Goal: Task Accomplishment & Management: Complete application form

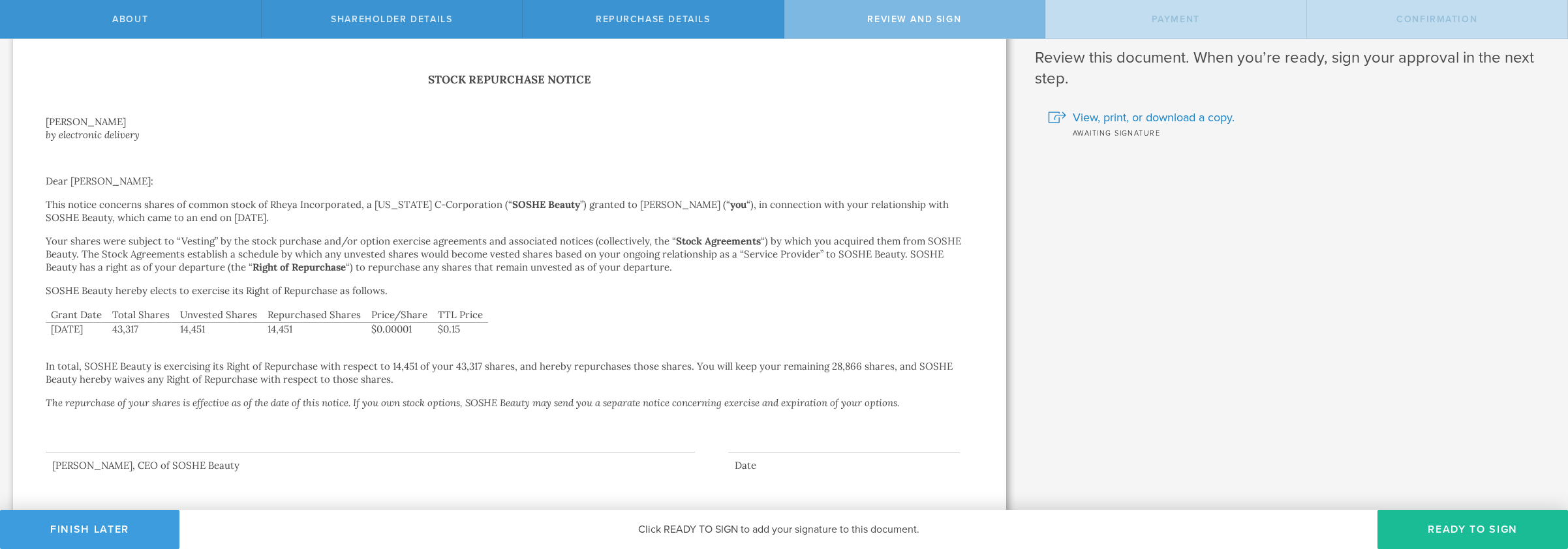
scroll to position [42, 0]
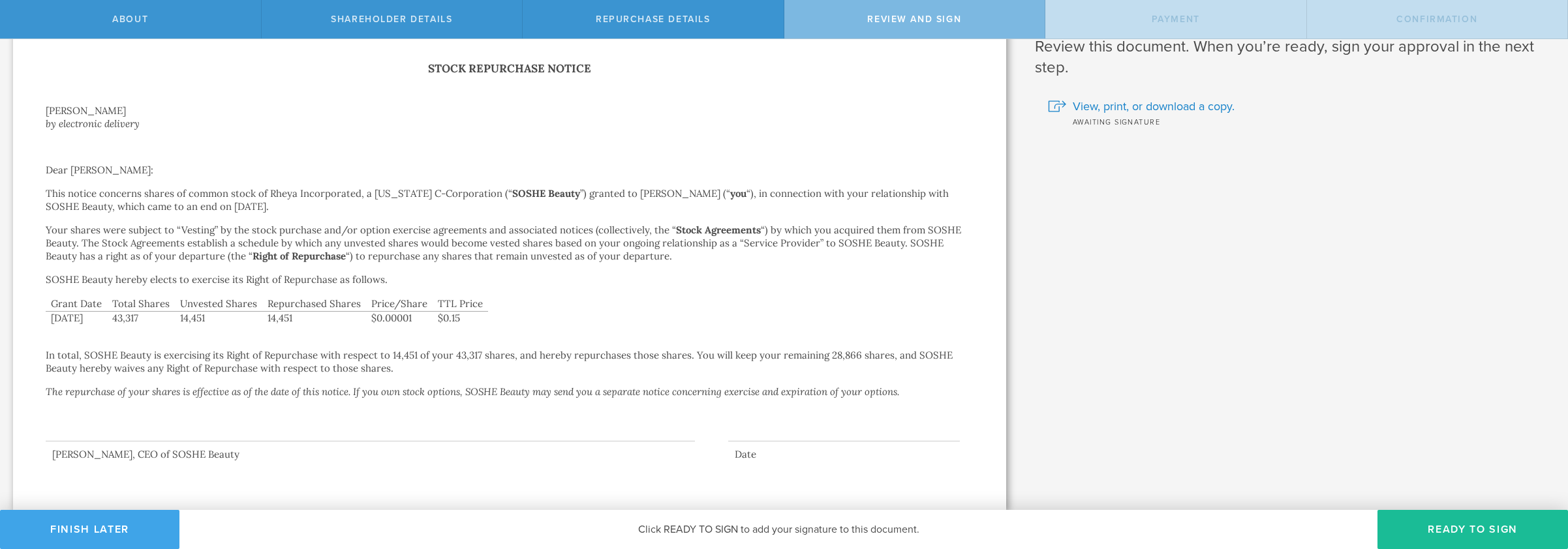
click at [146, 523] on button "Finish Later" at bounding box center [90, 529] width 179 height 39
click at [128, 522] on button "Finish Later" at bounding box center [90, 529] width 179 height 39
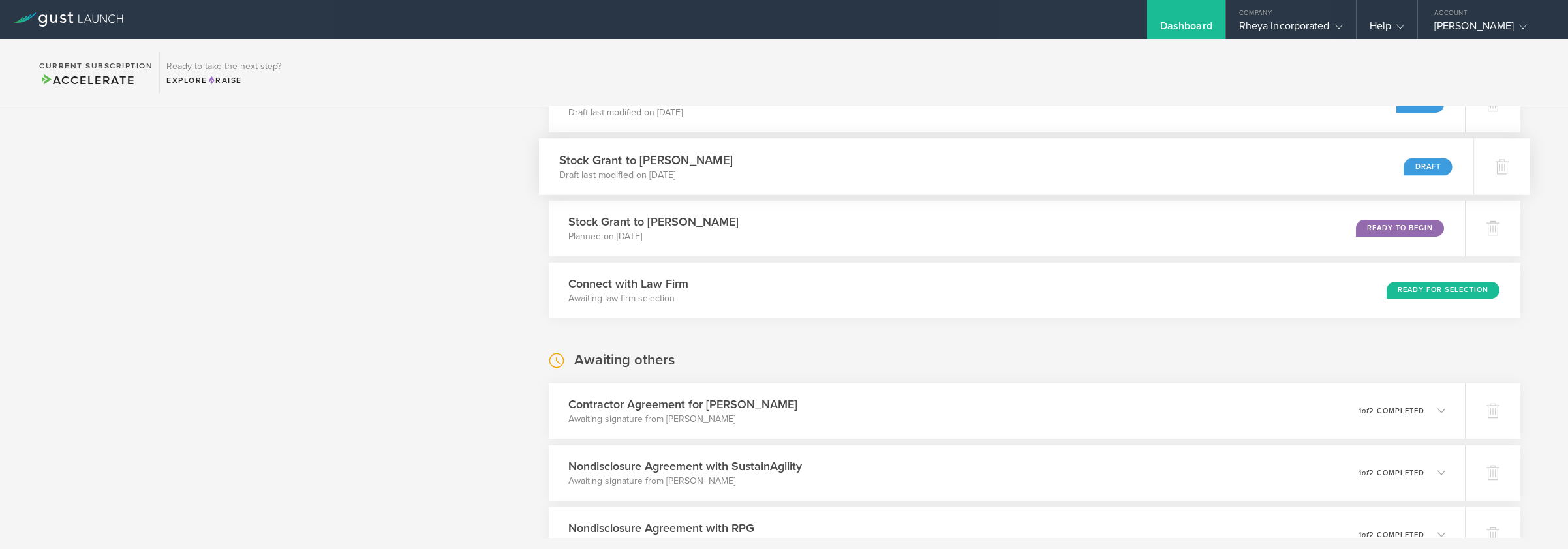
scroll to position [713, 0]
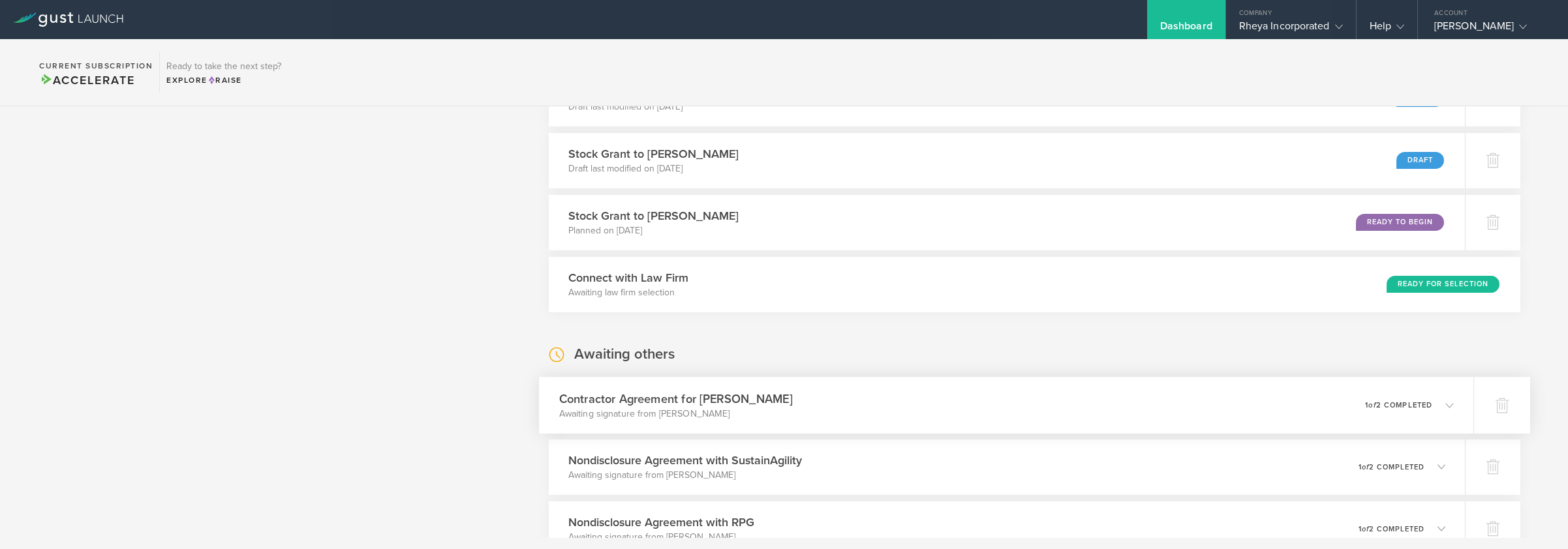
click at [1387, 413] on div "0 undeliverable 1 of 2 completed" at bounding box center [1409, 405] width 89 height 22
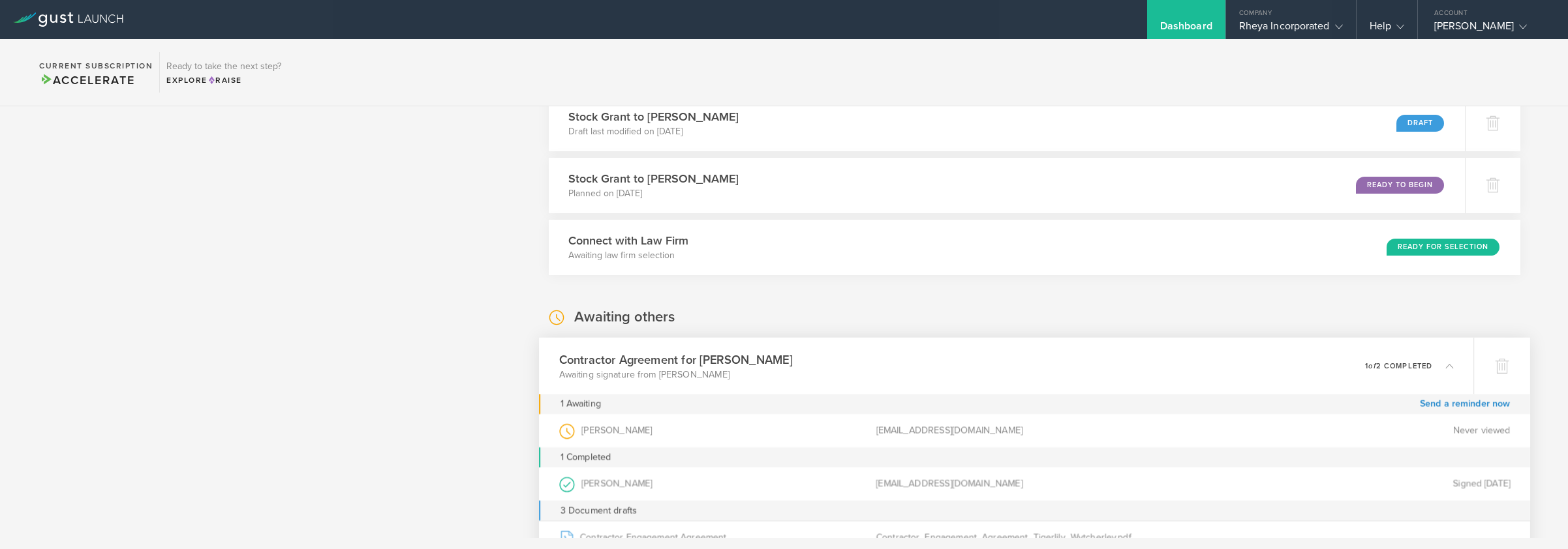
scroll to position [769, 0]
